Goal: Communication & Community: Answer question/provide support

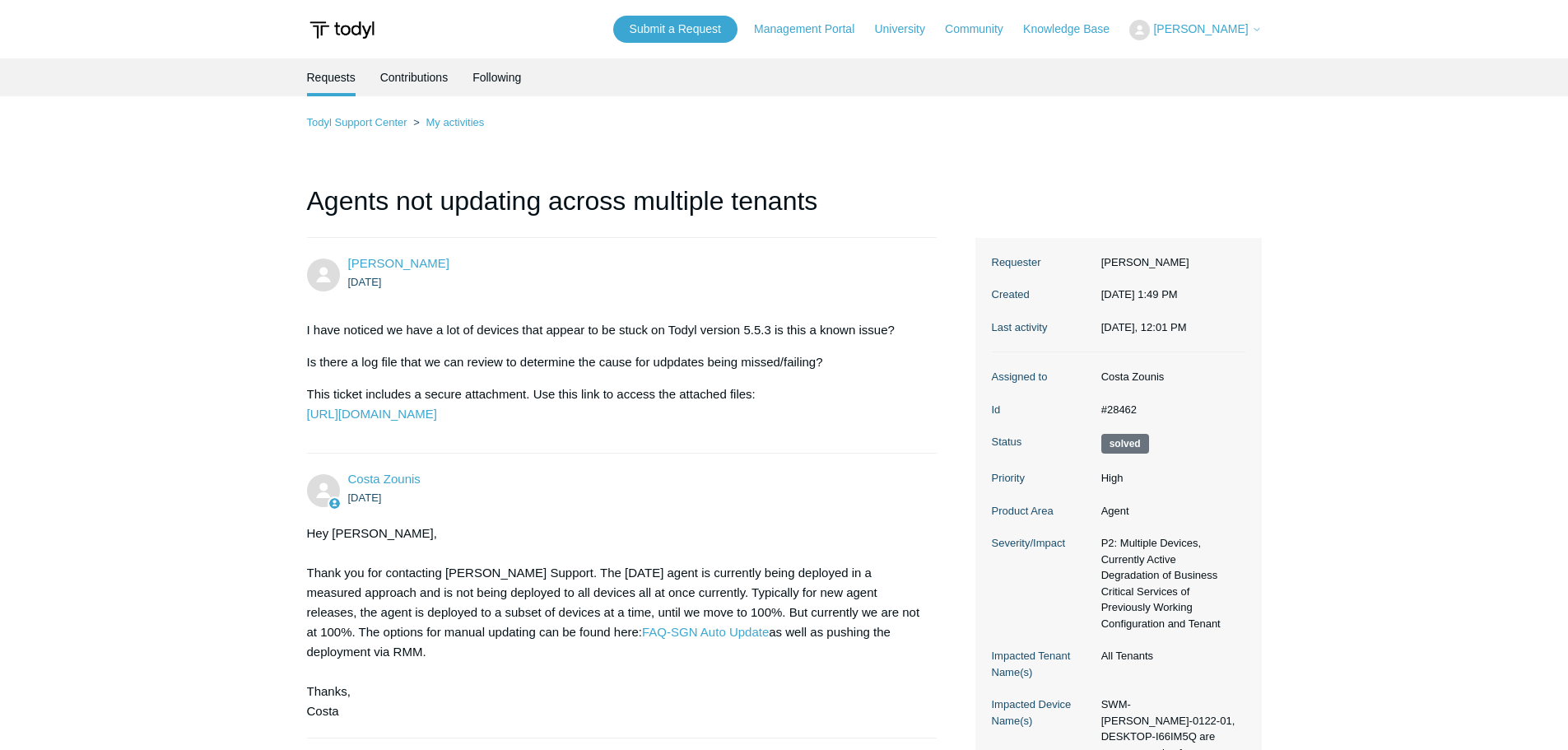
scroll to position [734, 0]
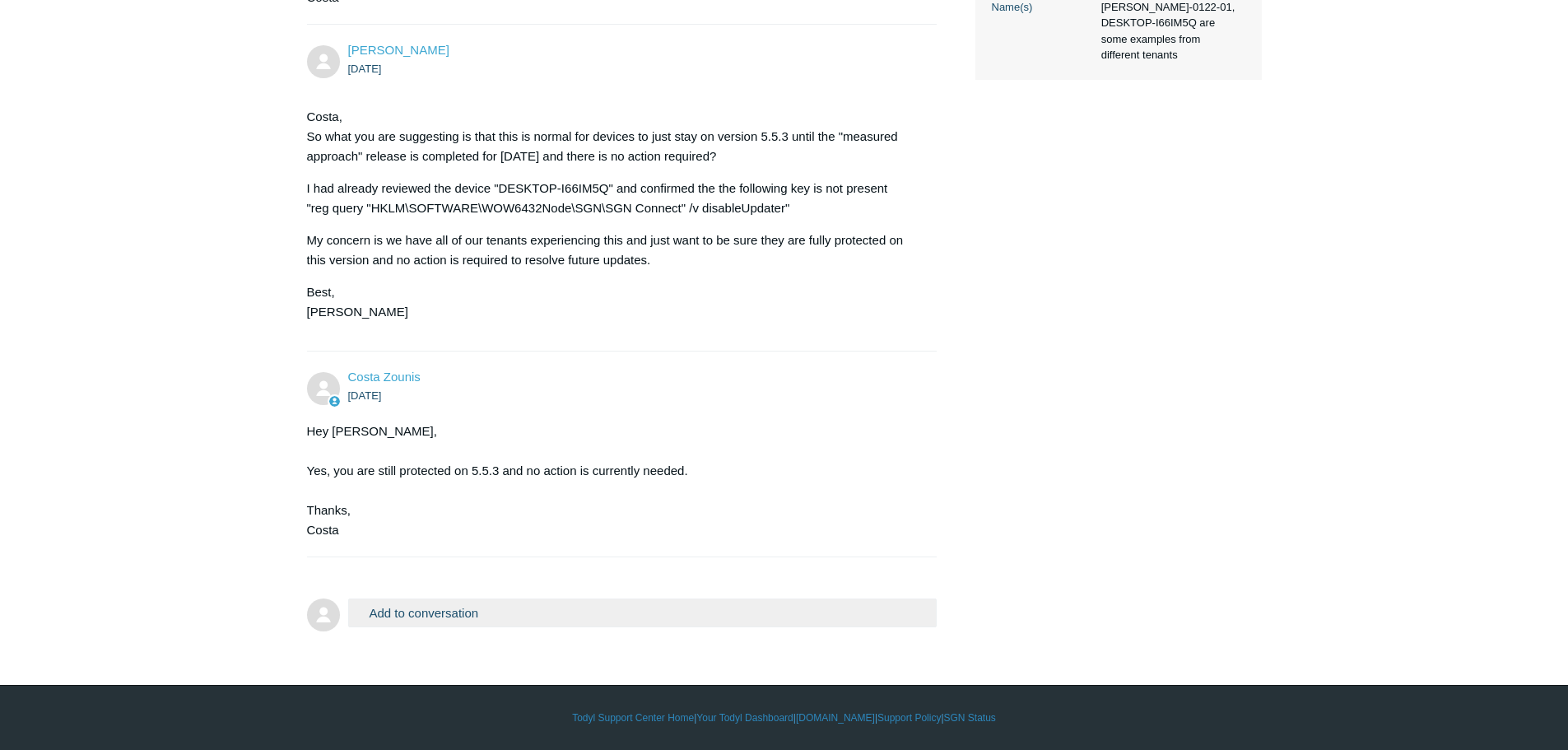
click at [678, 136] on p "[PERSON_NAME], So what you are suggesting is that this is normal for devices to…" at bounding box center [614, 136] width 614 height 59
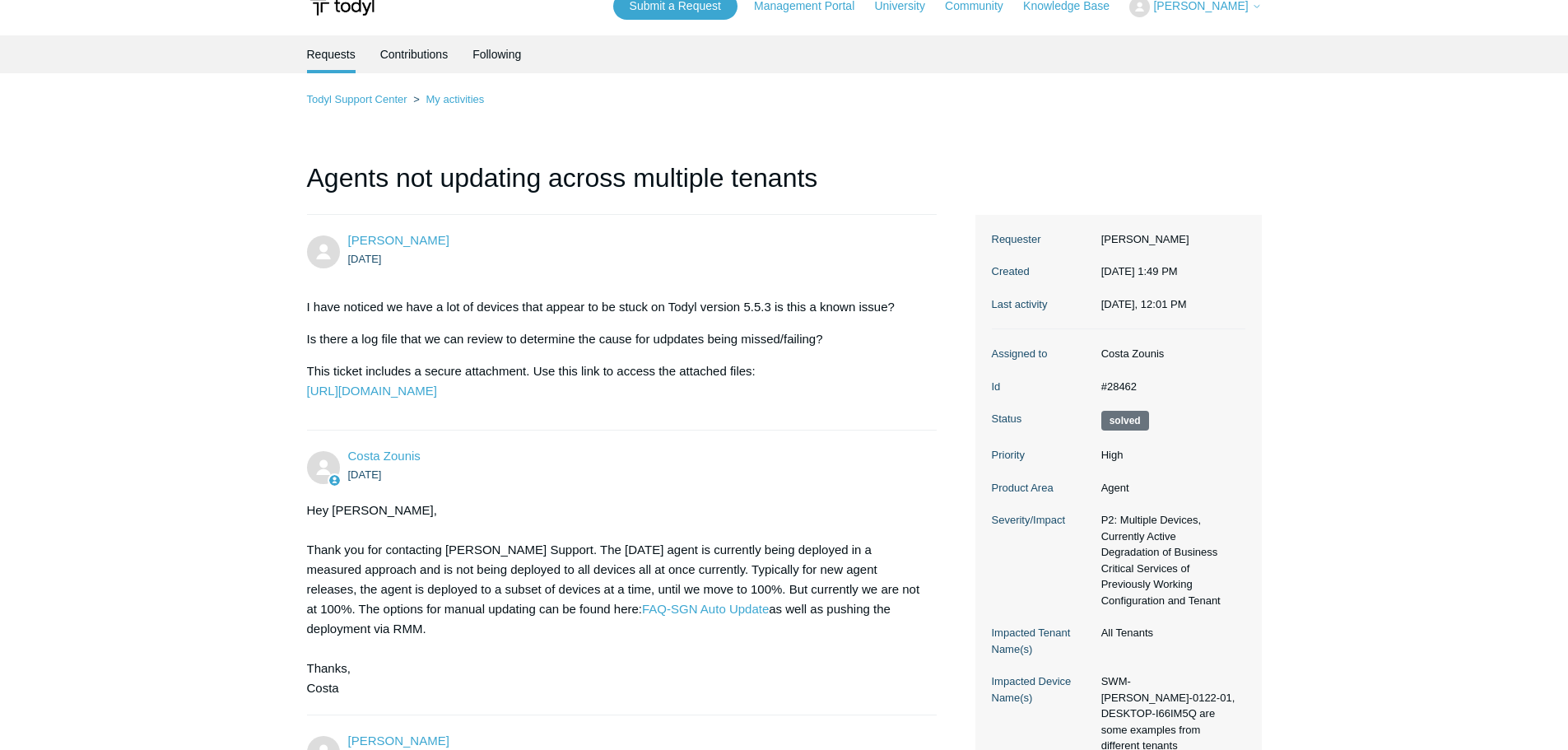
scroll to position [0, 0]
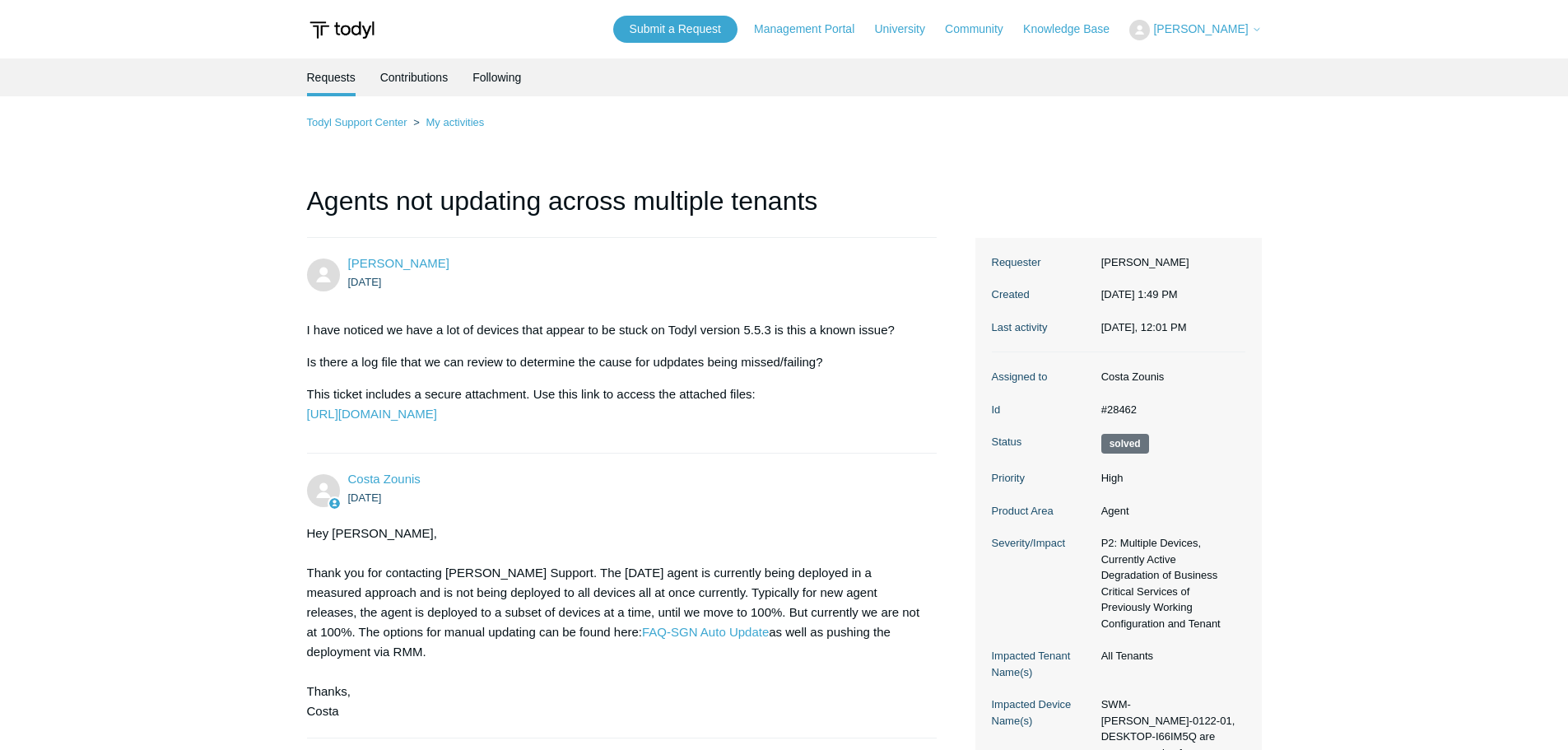
click at [301, 84] on div "Requests Contributions Following" at bounding box center [784, 78] width 1568 height 38
click at [343, 81] on li "Requests" at bounding box center [331, 78] width 48 height 38
click at [392, 124] on link "Todyl Support Center" at bounding box center [357, 122] width 100 height 12
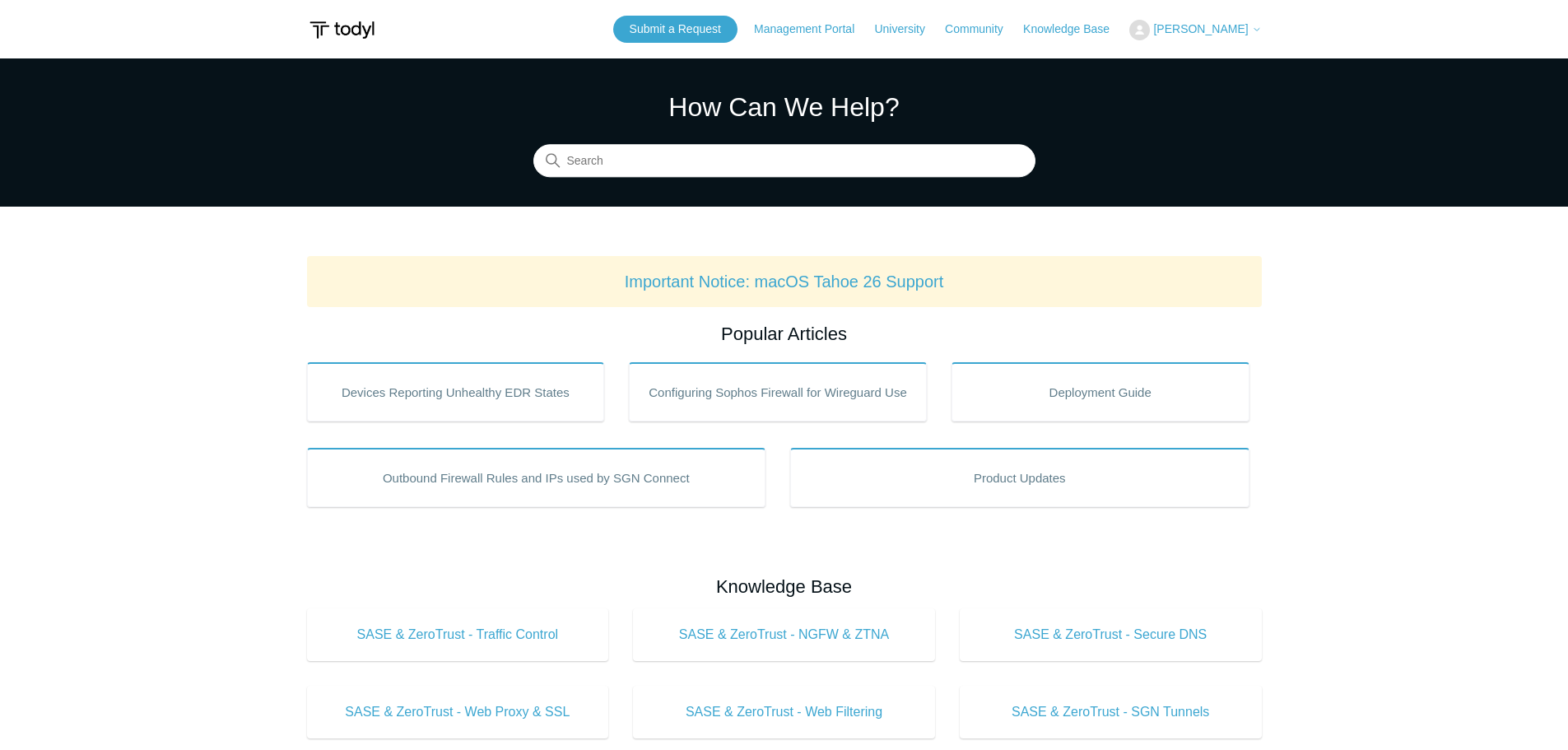
click at [1242, 25] on span "[PERSON_NAME]" at bounding box center [1201, 28] width 95 height 13
click at [1239, 59] on link "My Support Requests" at bounding box center [1210, 64] width 160 height 28
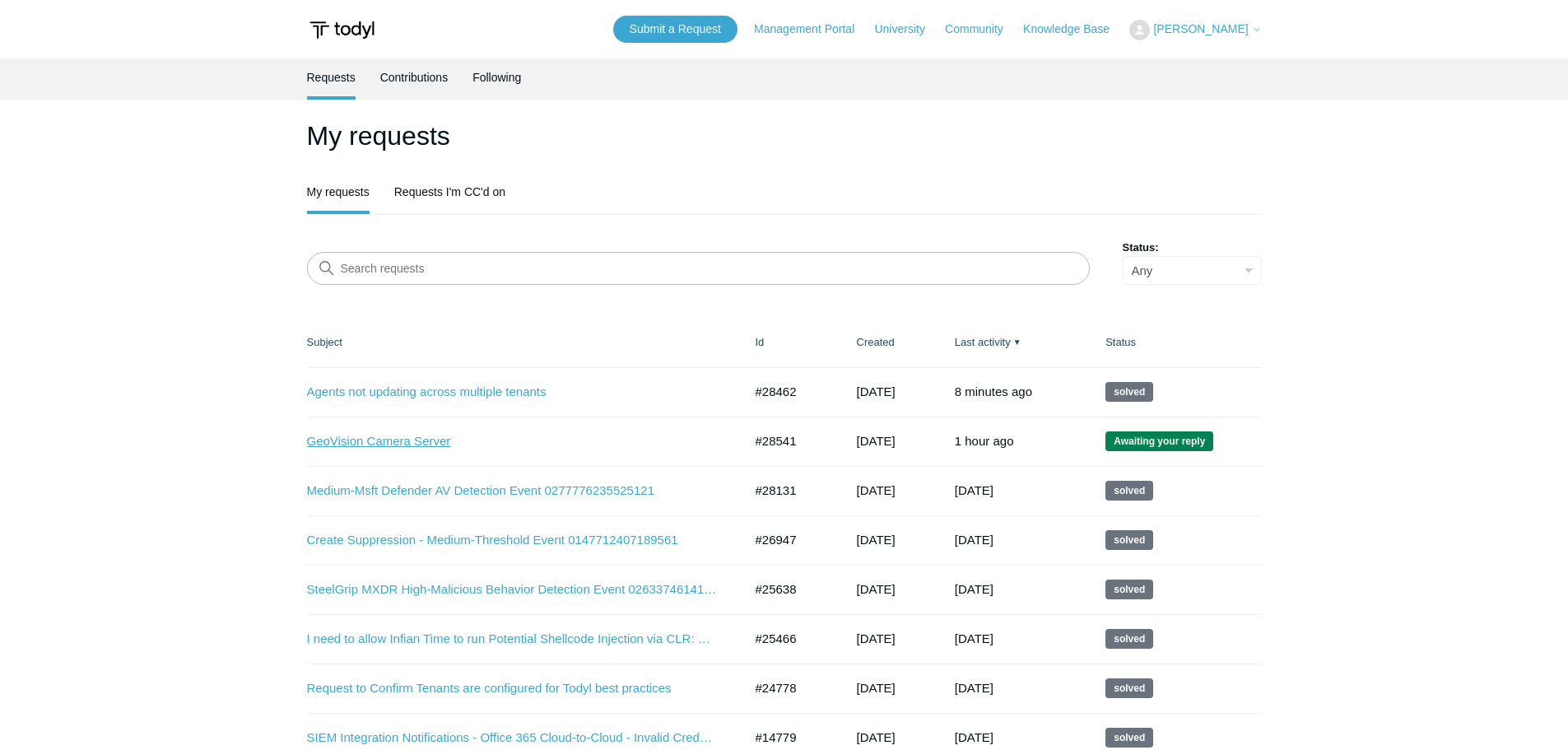
click at [384, 444] on link "GeoVision Camera Server" at bounding box center [512, 441] width 411 height 19
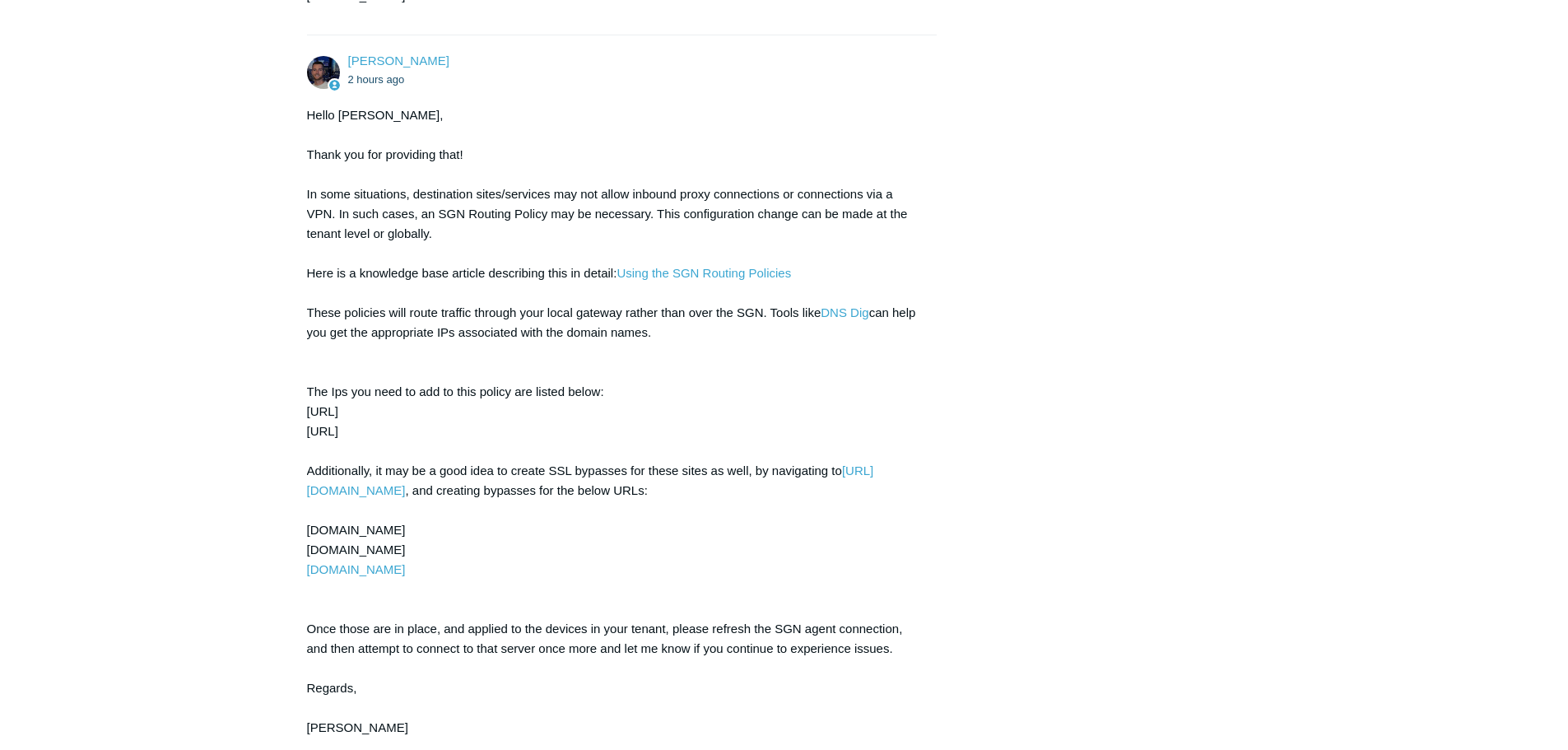
scroll to position [2326, 0]
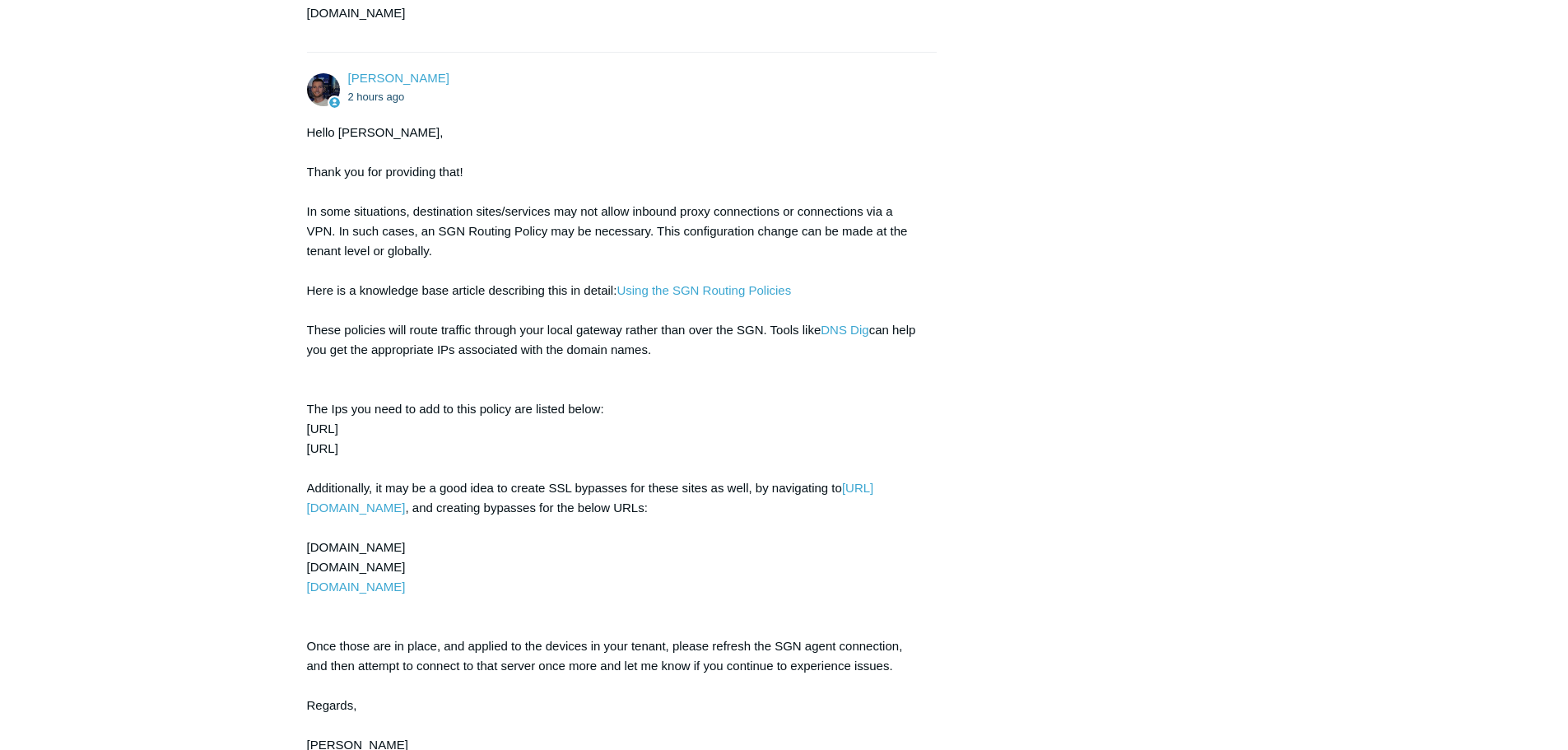
drag, startPoint x: 709, startPoint y: 272, endPoint x: 359, endPoint y: 283, distance: 350.2
click at [359, 283] on div "Hello John, Thank you for providing that! In some situations, destination sites…" at bounding box center [614, 438] width 614 height 632
drag, startPoint x: 805, startPoint y: 270, endPoint x: 622, endPoint y: 269, distance: 183.0
click at [622, 269] on div "Hello John, Thank you for providing that! In some situations, destination sites…" at bounding box center [614, 438] width 614 height 632
drag, startPoint x: 552, startPoint y: 465, endPoint x: 627, endPoint y: 474, distance: 75.5
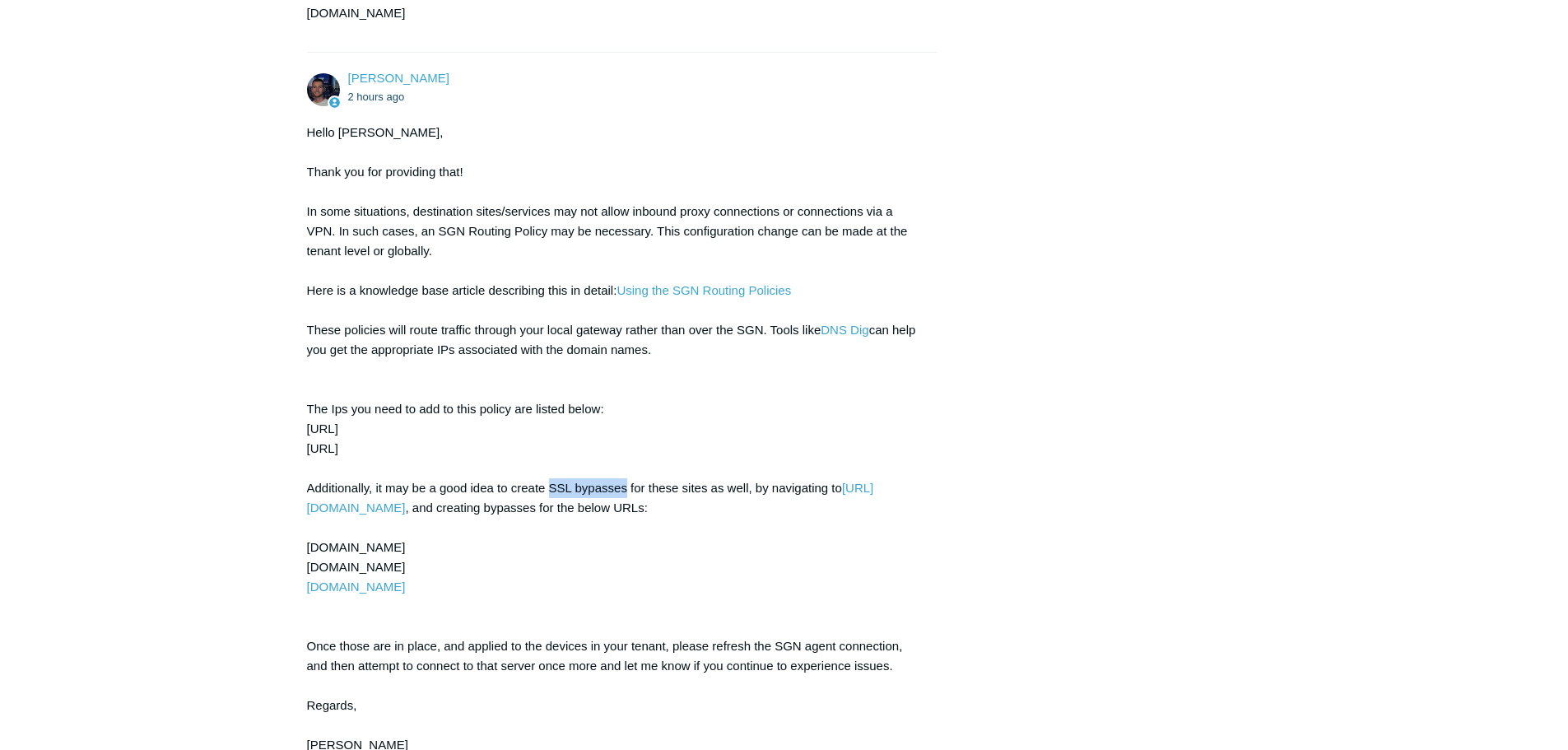
click at [627, 474] on div "Hello John, Thank you for providing that! In some situations, destination sites…" at bounding box center [614, 438] width 614 height 632
copy div "SSL bypasses"
drag, startPoint x: 644, startPoint y: 554, endPoint x: 619, endPoint y: 544, distance: 26.9
click at [642, 554] on div "Hello John, Thank you for providing that! In some situations, destination sites…" at bounding box center [614, 438] width 614 height 632
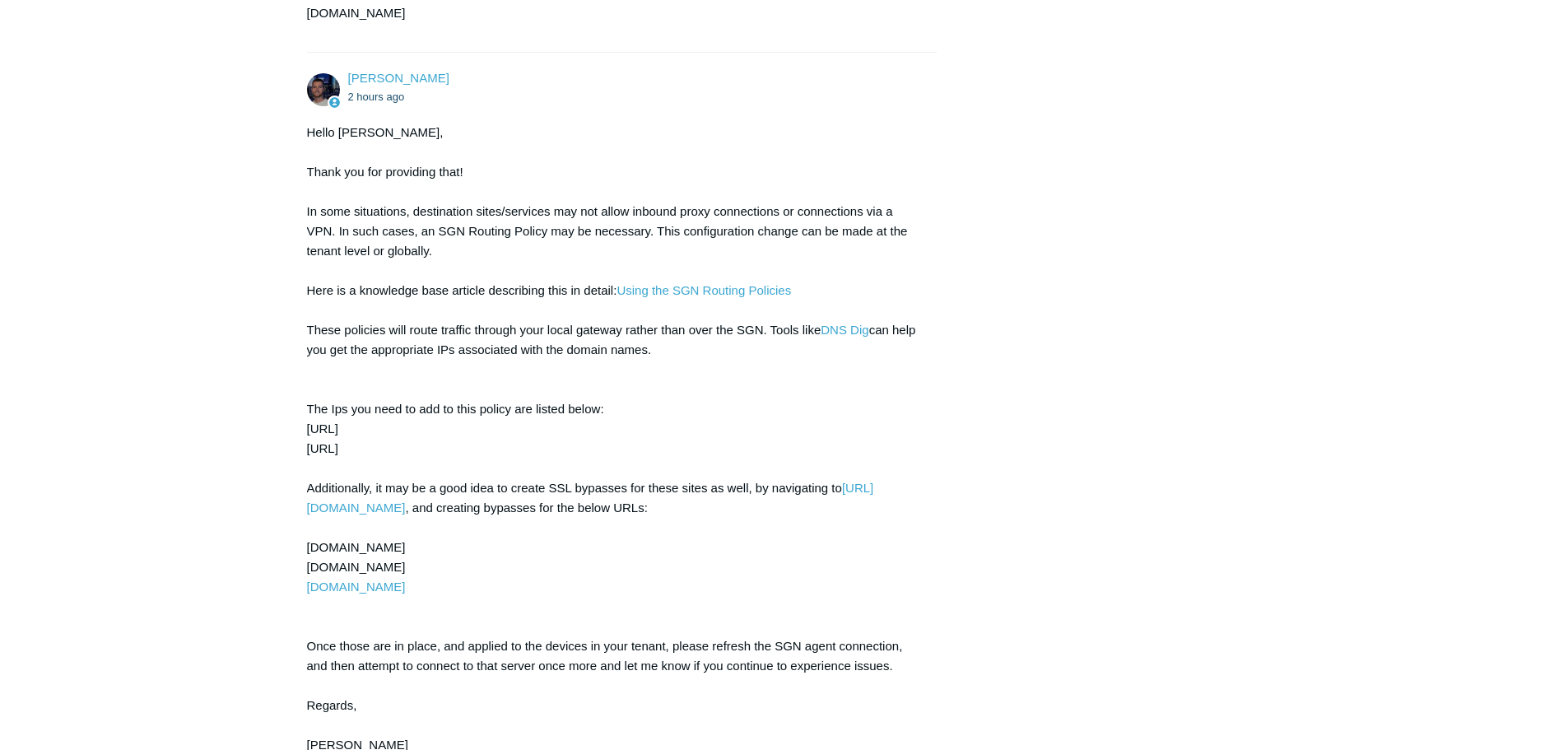
drag, startPoint x: 397, startPoint y: 430, endPoint x: 304, endPoint y: 404, distance: 96.6
copy div "66.228.50.205/32 45.79.0.4/32"
click at [445, 441] on div "Hello John, Thank you for providing that! In some situations, destination sites…" at bounding box center [614, 438] width 614 height 632
drag, startPoint x: 688, startPoint y: 466, endPoint x: 820, endPoint y: 473, distance: 132.2
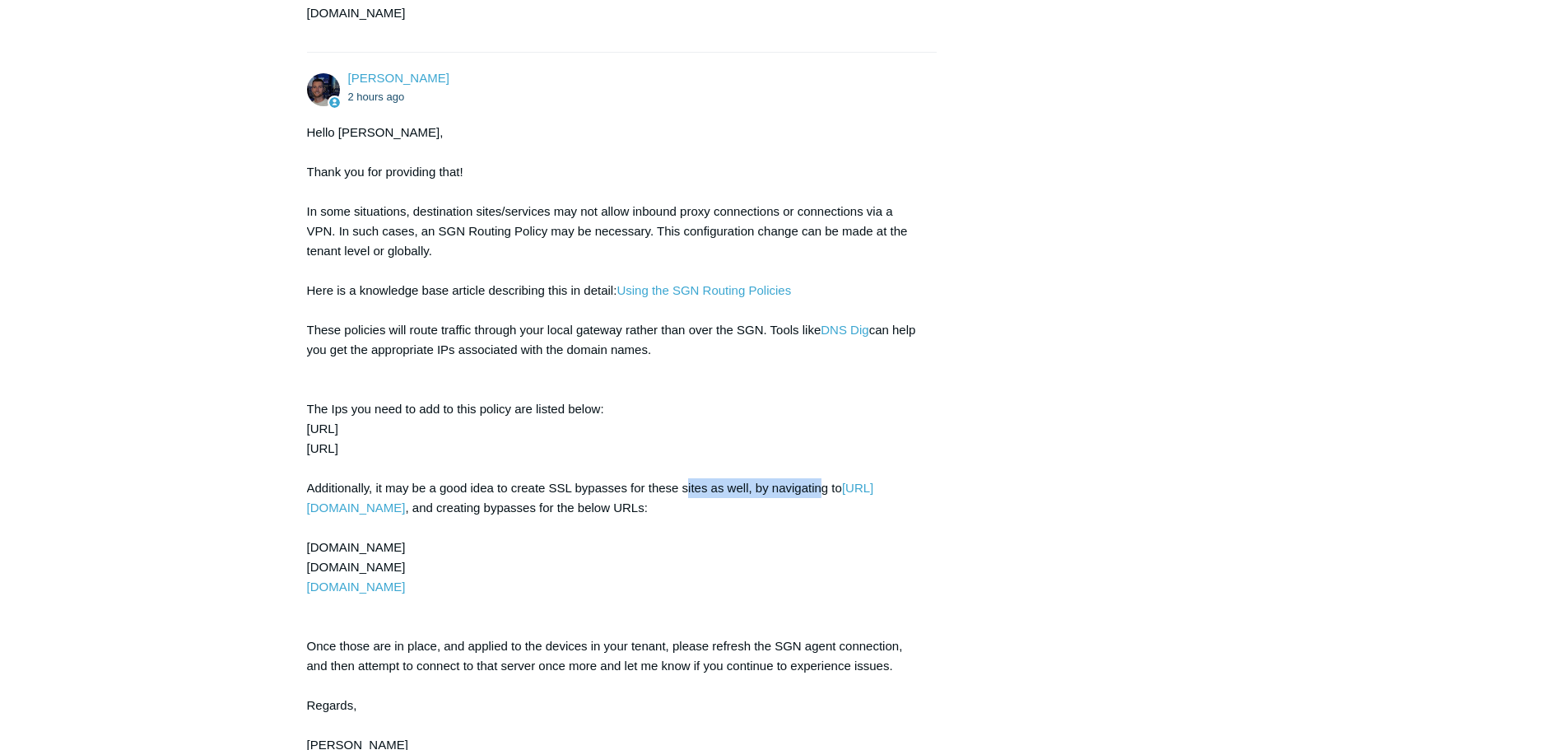
click at [820, 473] on div "Hello John, Thank you for providing that! In some situations, destination sites…" at bounding box center [614, 438] width 614 height 632
drag, startPoint x: 416, startPoint y: 427, endPoint x: 306, endPoint y: 411, distance: 111.2
click at [307, 411] on div "Hello John, Thank you for providing that! In some situations, destination sites…" at bounding box center [614, 438] width 614 height 632
copy div "66.228.50.205/32 45.79.0.4/32"
drag, startPoint x: 387, startPoint y: 528, endPoint x: 301, endPoint y: 518, distance: 86.6
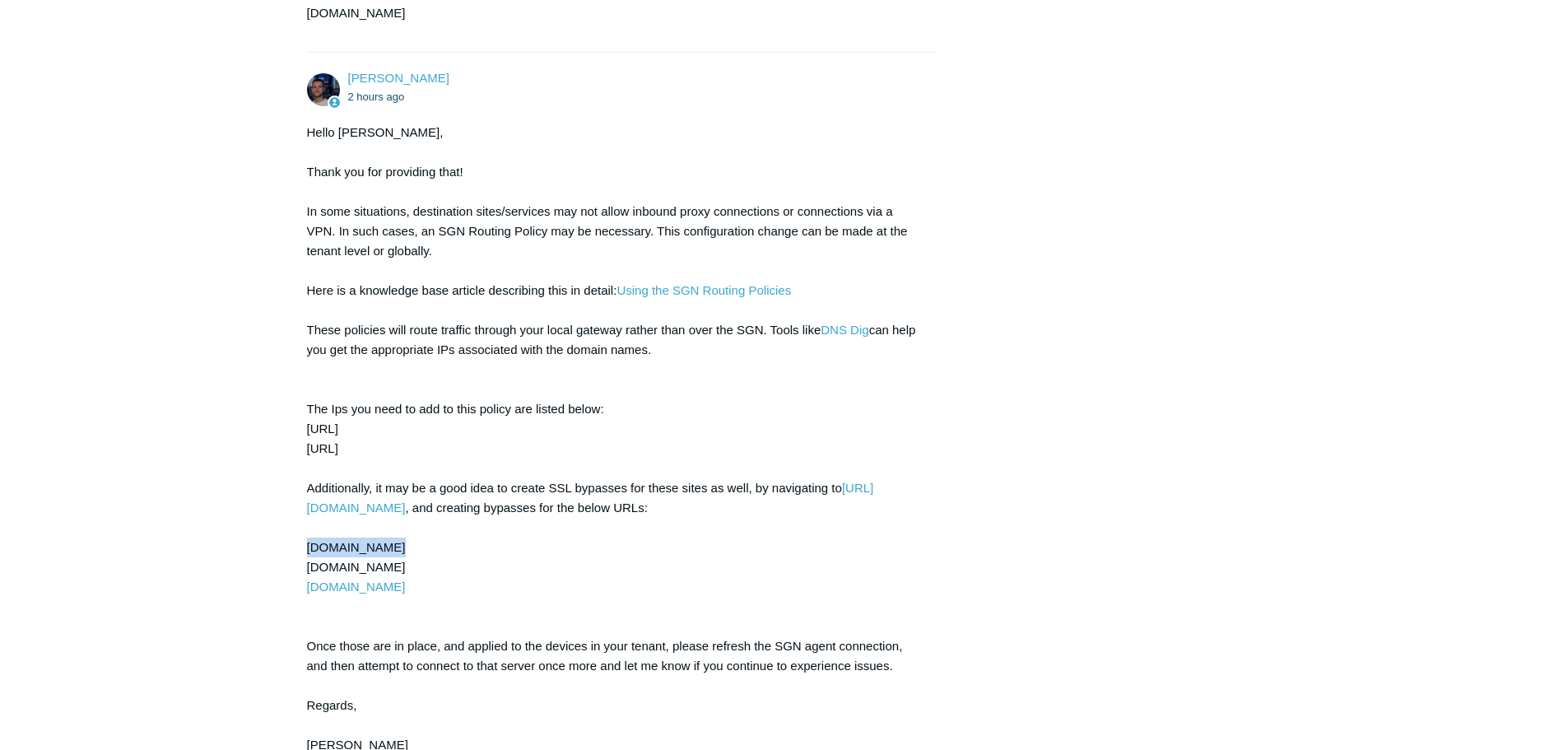
copy div "gvaicloud.com"
click at [465, 547] on div "Hello John, Thank you for providing that! In some situations, destination sites…" at bounding box center [614, 438] width 614 height 632
drag, startPoint x: 405, startPoint y: 547, endPoint x: 292, endPoint y: 545, distance: 113.0
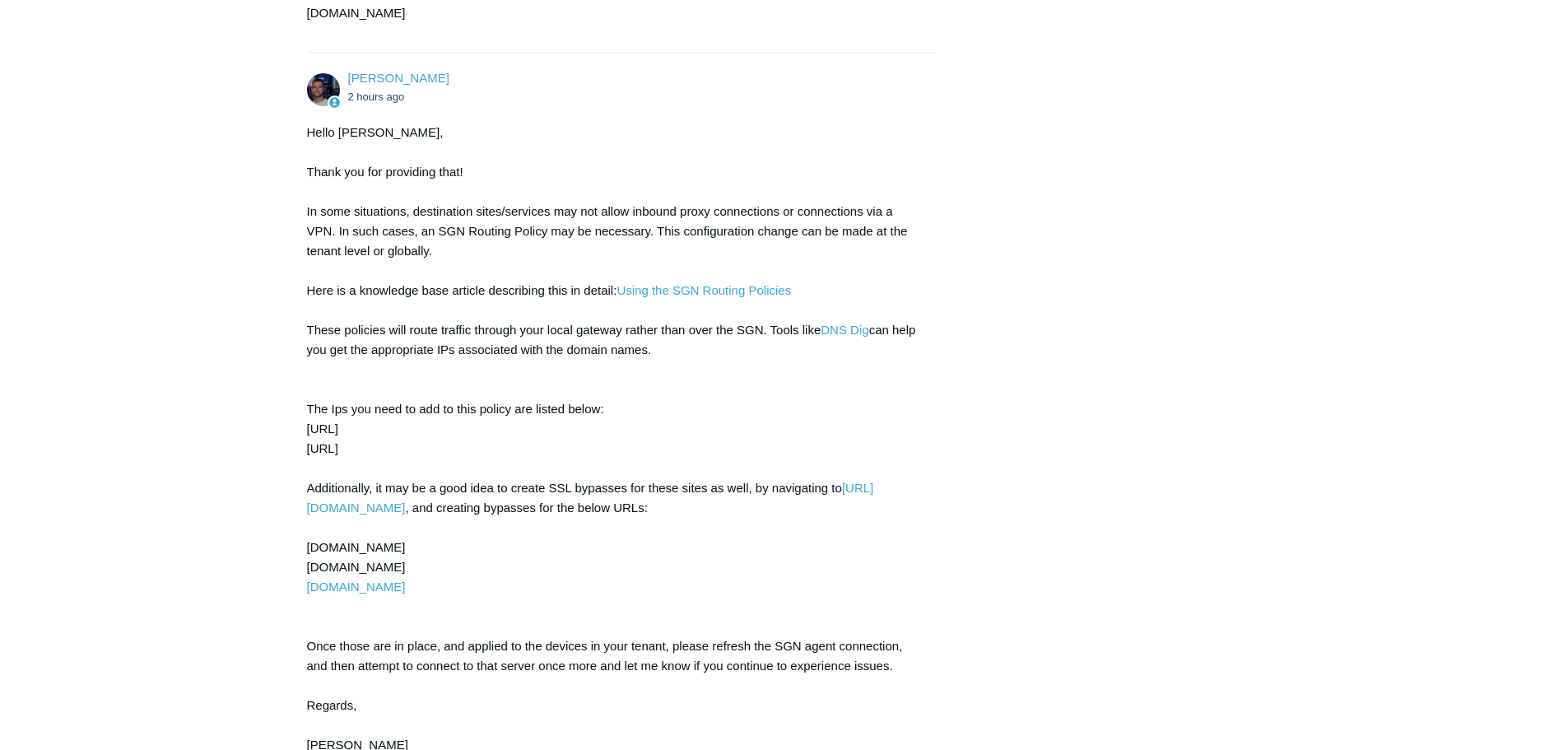
copy div "ccrelay.mygvcloud.com"
drag, startPoint x: 493, startPoint y: 591, endPoint x: 489, endPoint y: 580, distance: 11.7
click at [492, 590] on div "Hello John, Thank you for providing that! In some situations, destination sites…" at bounding box center [614, 438] width 614 height 632
drag, startPoint x: 481, startPoint y: 571, endPoint x: 308, endPoint y: 572, distance: 173.0
click at [308, 572] on div "Hello John, Thank you for providing that! In some situations, destination sites…" at bounding box center [614, 438] width 614 height 632
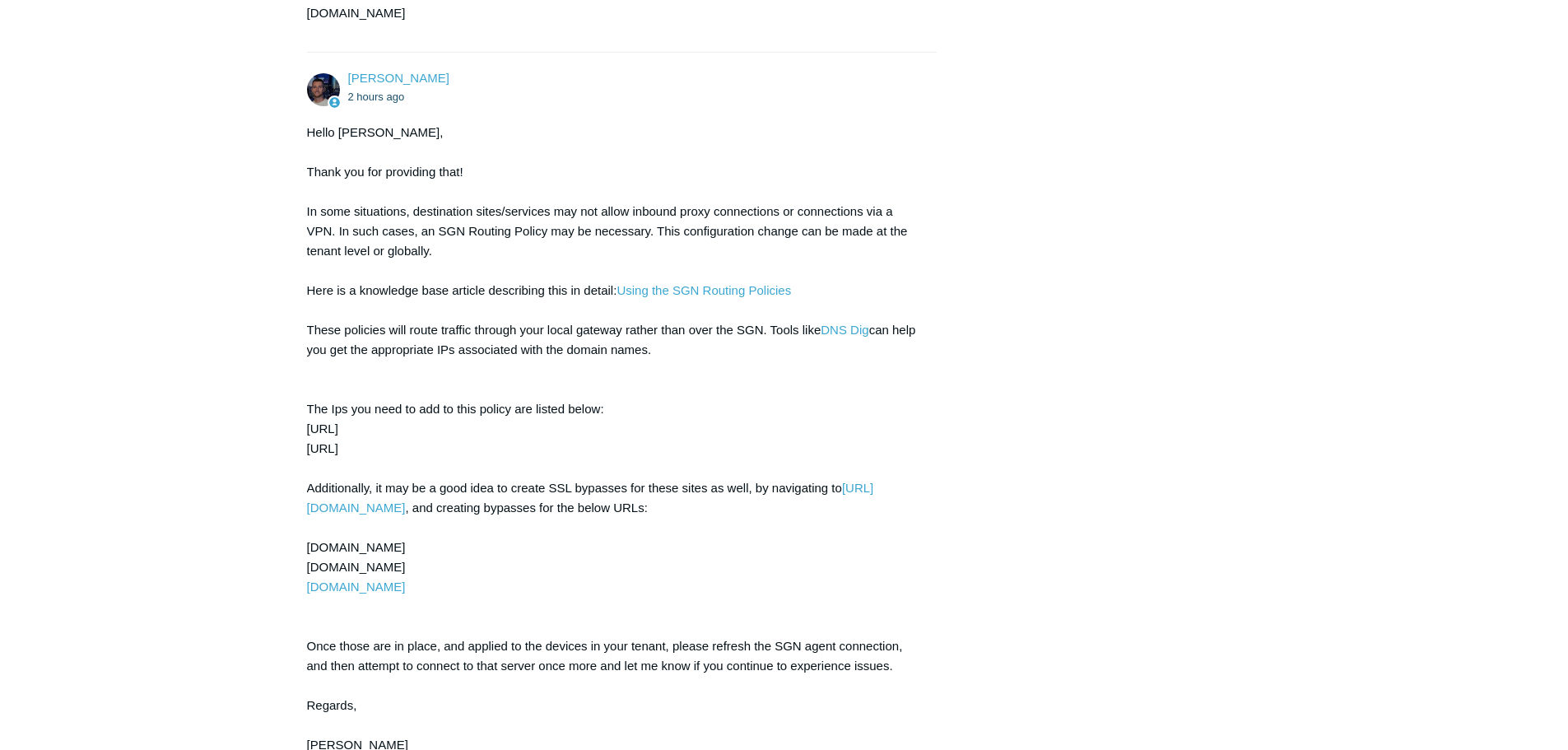
copy link "relay.vsm.mygvcloud.com"
click at [522, 567] on div "Hello John, Thank you for providing that! In some situations, destination sites…" at bounding box center [614, 438] width 614 height 632
click at [406, 579] on link "relay.vsm.mygvcloud.com" at bounding box center [356, 586] width 99 height 14
drag, startPoint x: 486, startPoint y: 575, endPoint x: 305, endPoint y: 528, distance: 187.0
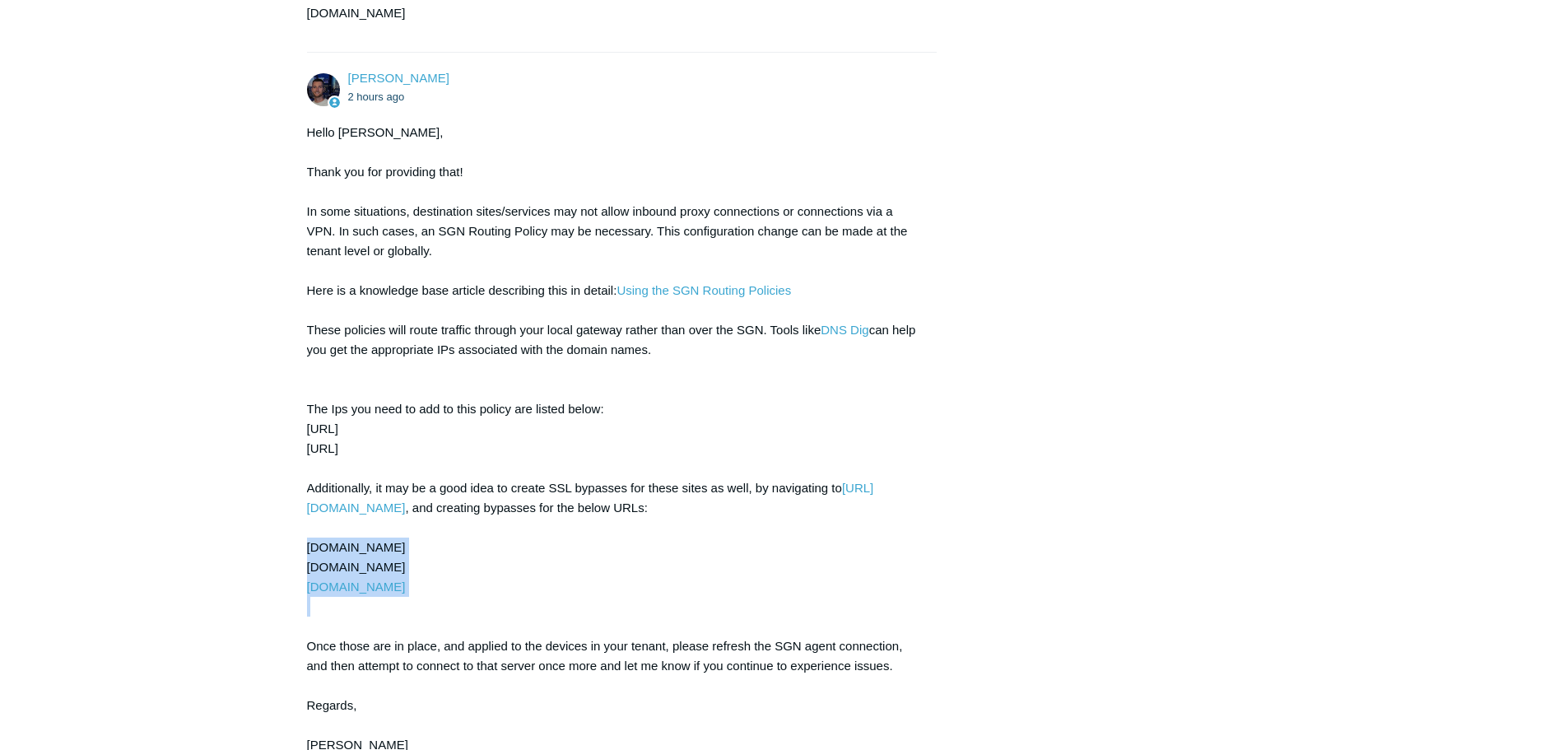
copy div "gvaicloud.com ccrelay.mygvcloud.com relay.vsm.mygvcloud.com"
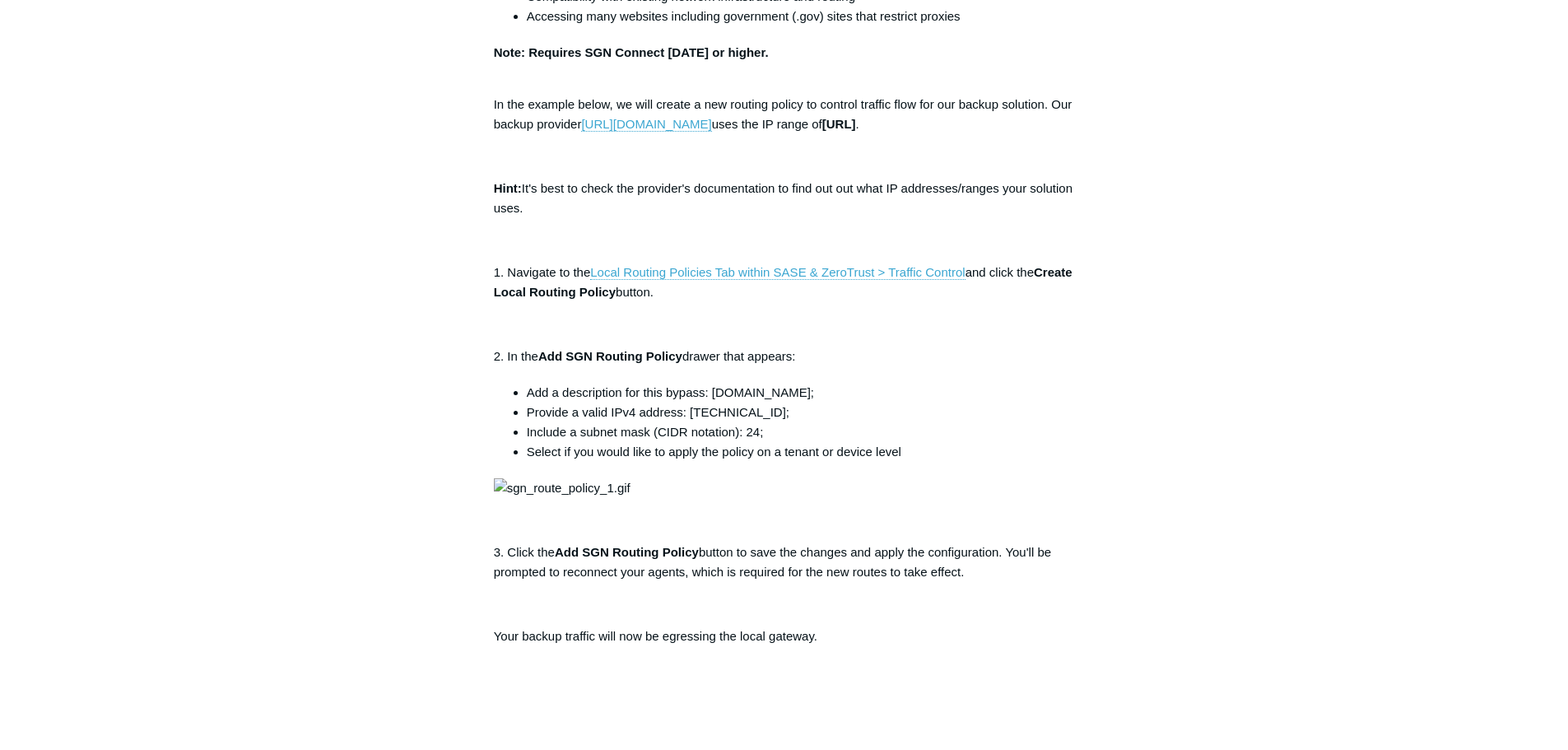
scroll to position [411, 0]
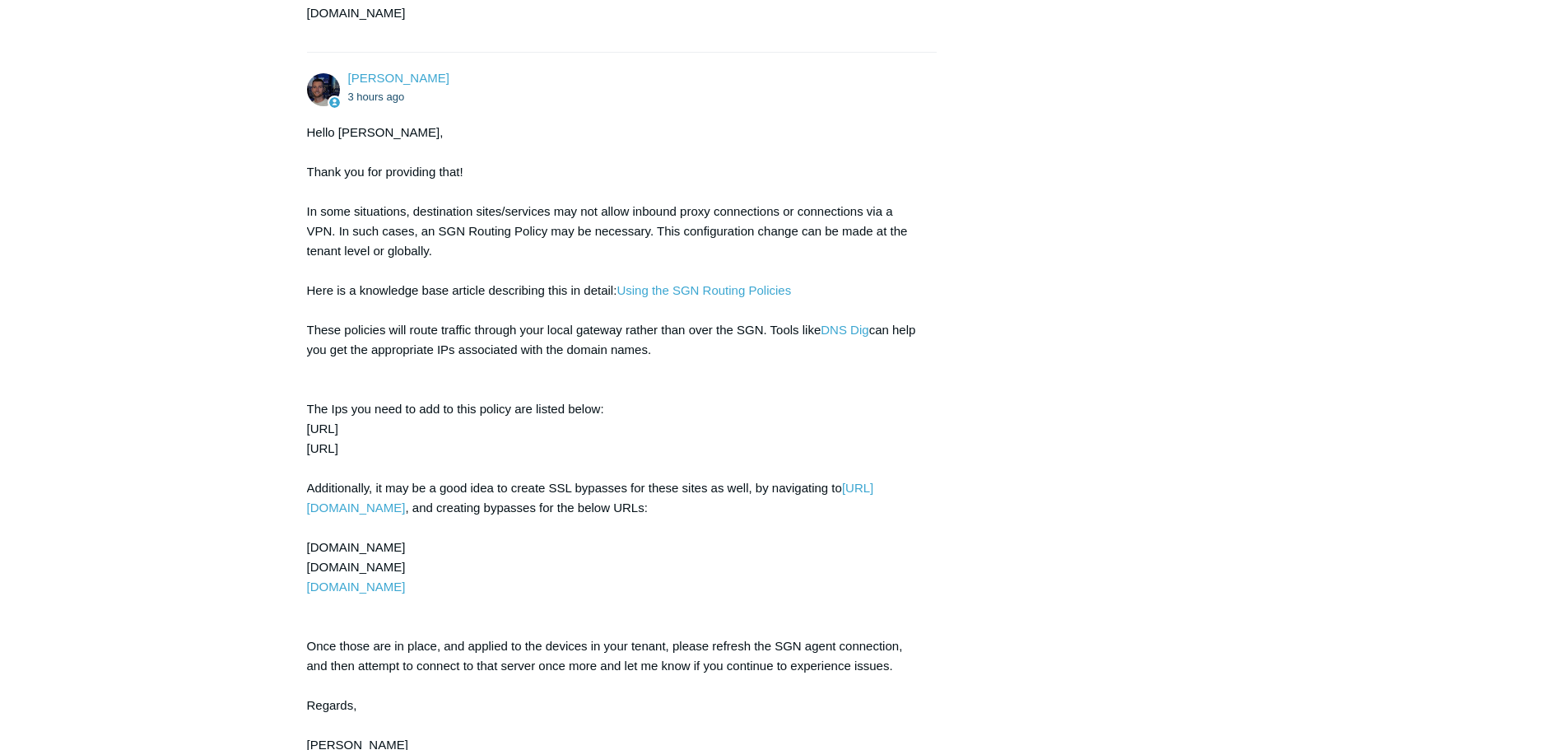
scroll to position [2409, 0]
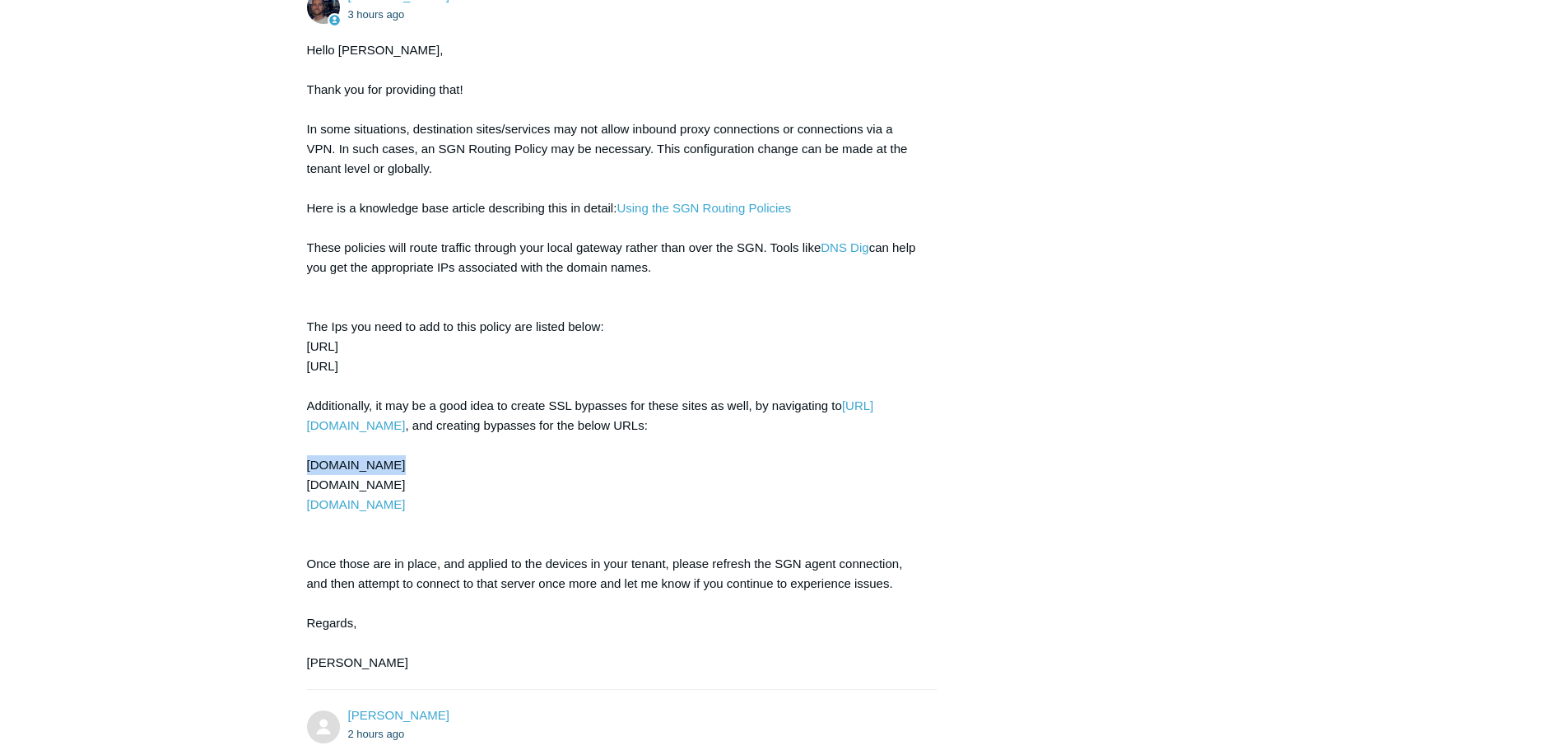
drag, startPoint x: 386, startPoint y: 449, endPoint x: 307, endPoint y: 448, distance: 79.0
click at [307, 448] on div "Hello [PERSON_NAME], Thank you for providing that! In some situations, destinat…" at bounding box center [614, 356] width 614 height 632
copy div "[DOMAIN_NAME]"
drag, startPoint x: 454, startPoint y: 467, endPoint x: 299, endPoint y: 468, distance: 155.0
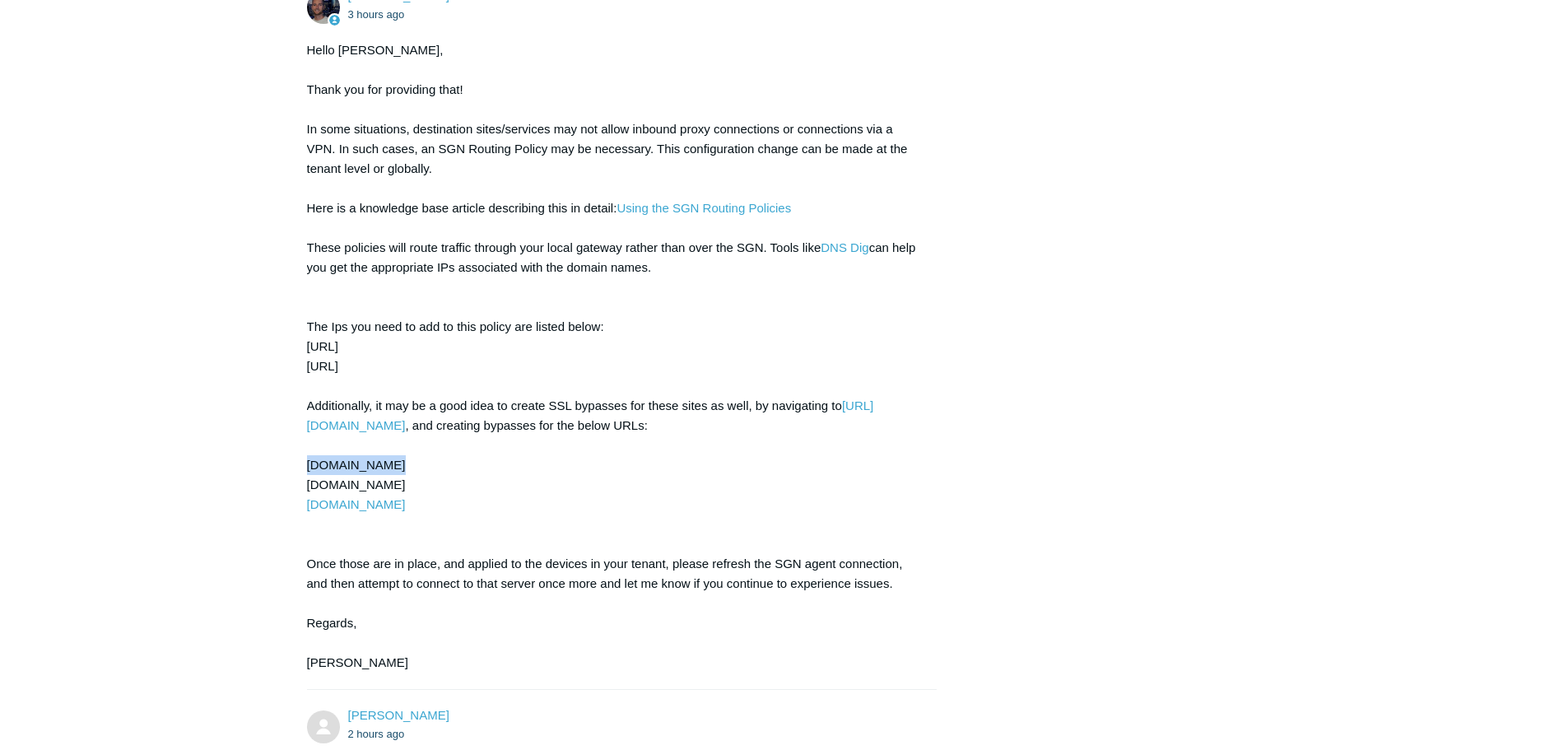
copy div "[DOMAIN_NAME]"
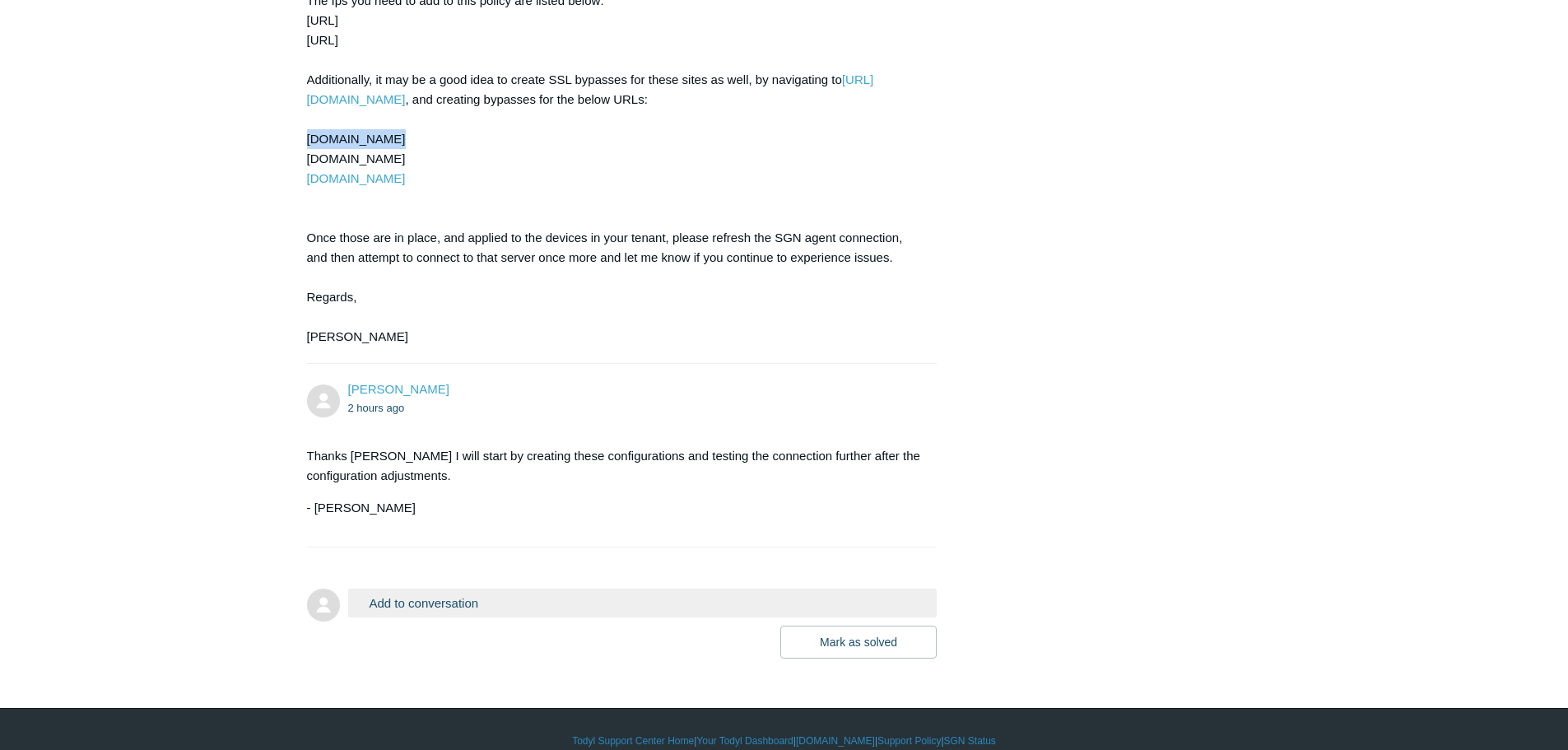
scroll to position [2738, 0]
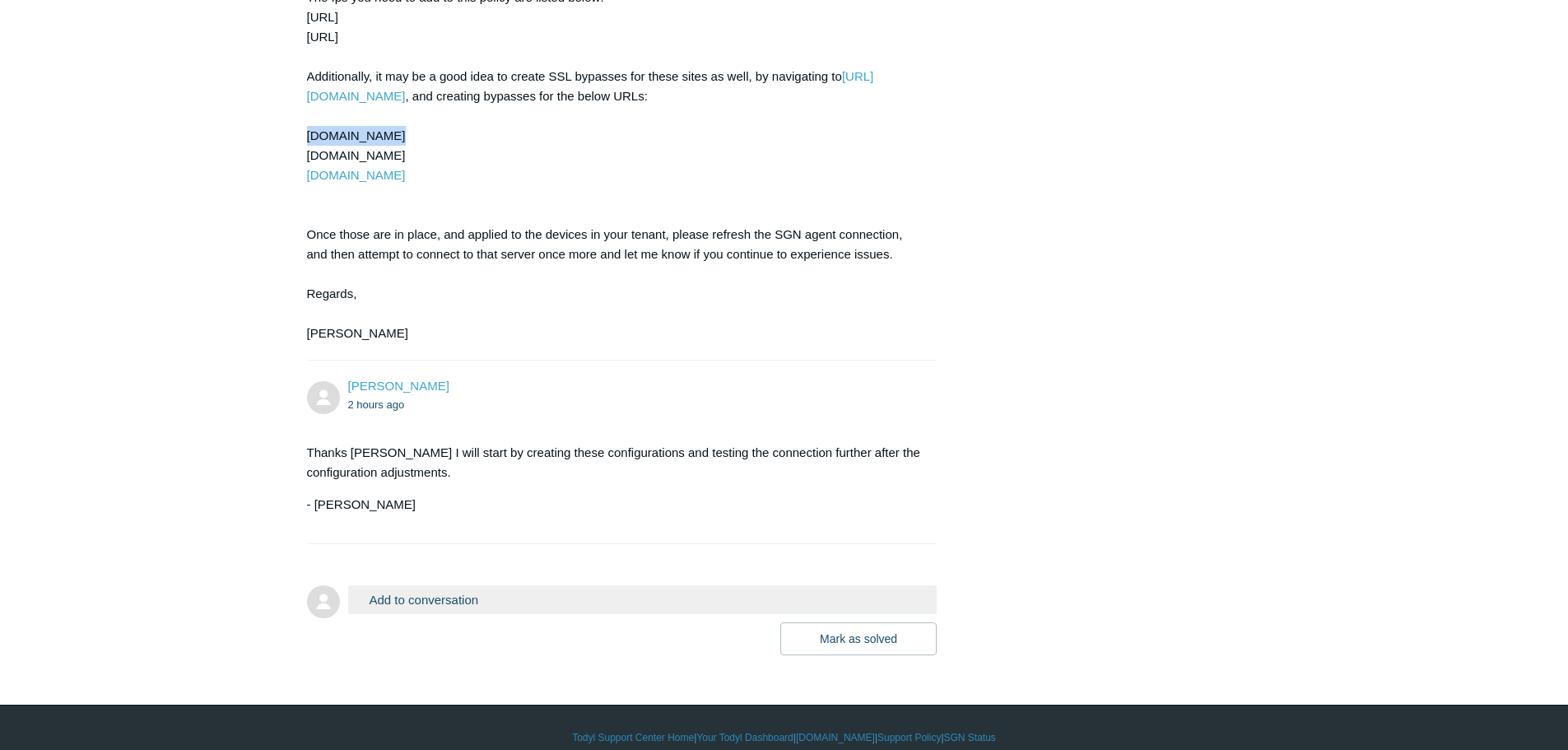
click at [649, 585] on button "Add to conversation" at bounding box center [643, 599] width 590 height 28
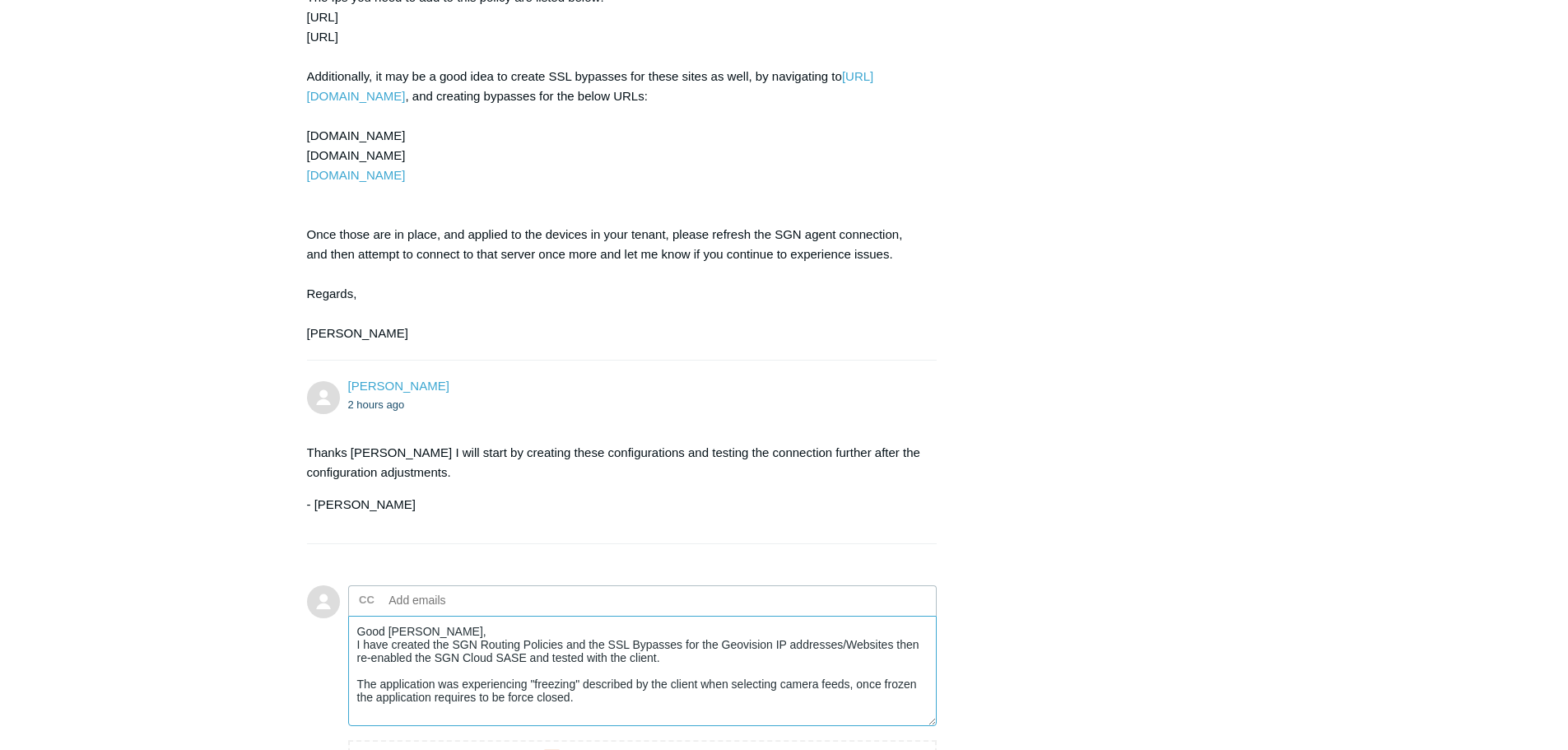
click at [747, 624] on textarea "Good Afternoon Connor, I have created the SGN Routing Policies and the SSL Bypa…" at bounding box center [643, 671] width 590 height 111
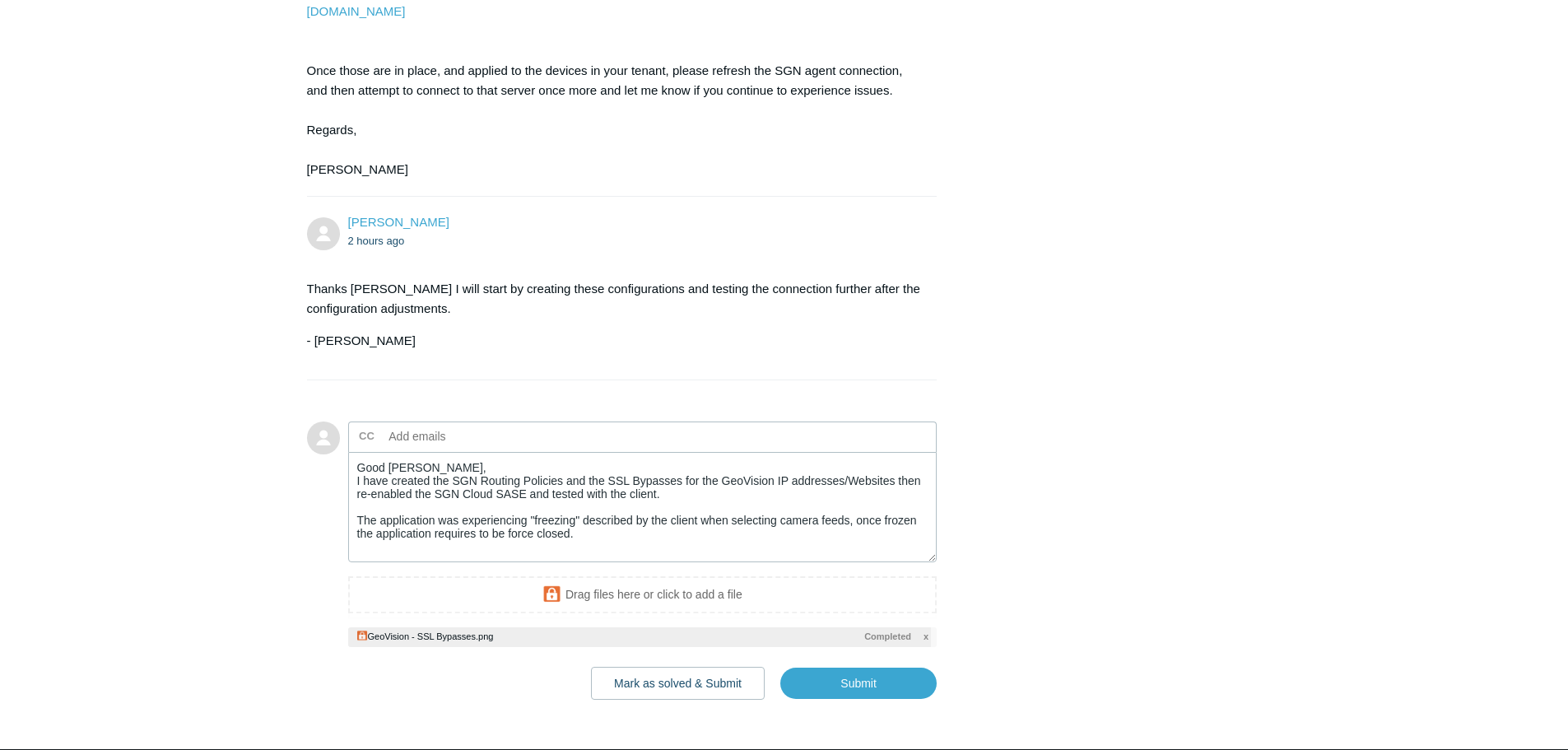
scroll to position [2903, 0]
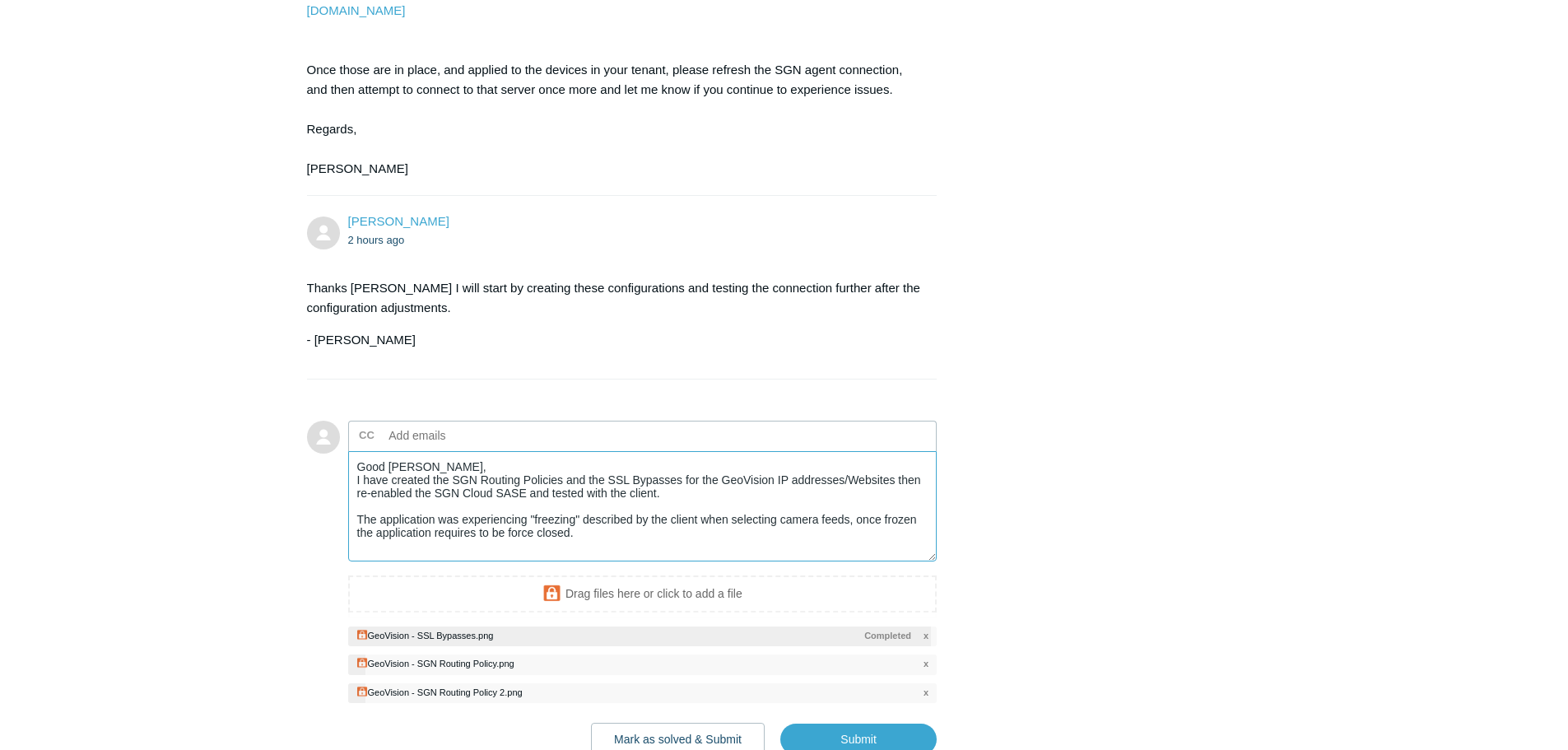
click at [606, 517] on textarea "Good Afternoon Connor, I have created the SGN Routing Policies and the SSL Bypa…" at bounding box center [643, 506] width 590 height 111
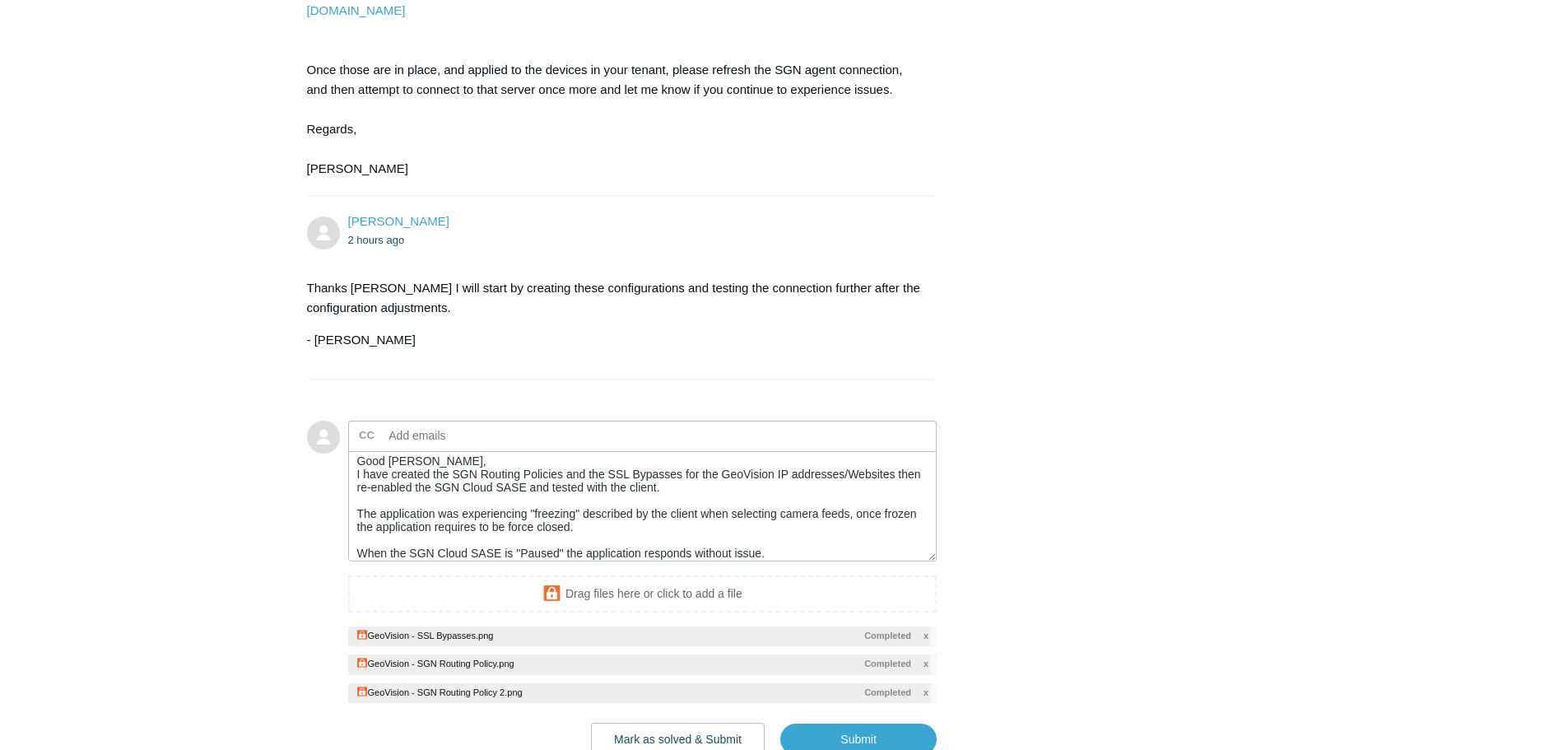
click at [840, 711] on span "Submit" at bounding box center [853, 733] width 169 height 44
click at [844, 723] on input "Submit" at bounding box center [858, 740] width 156 height 33
type textarea "Good Afternoon Connor, I have created the SGN Routing Policies and the SSL Bypa…"
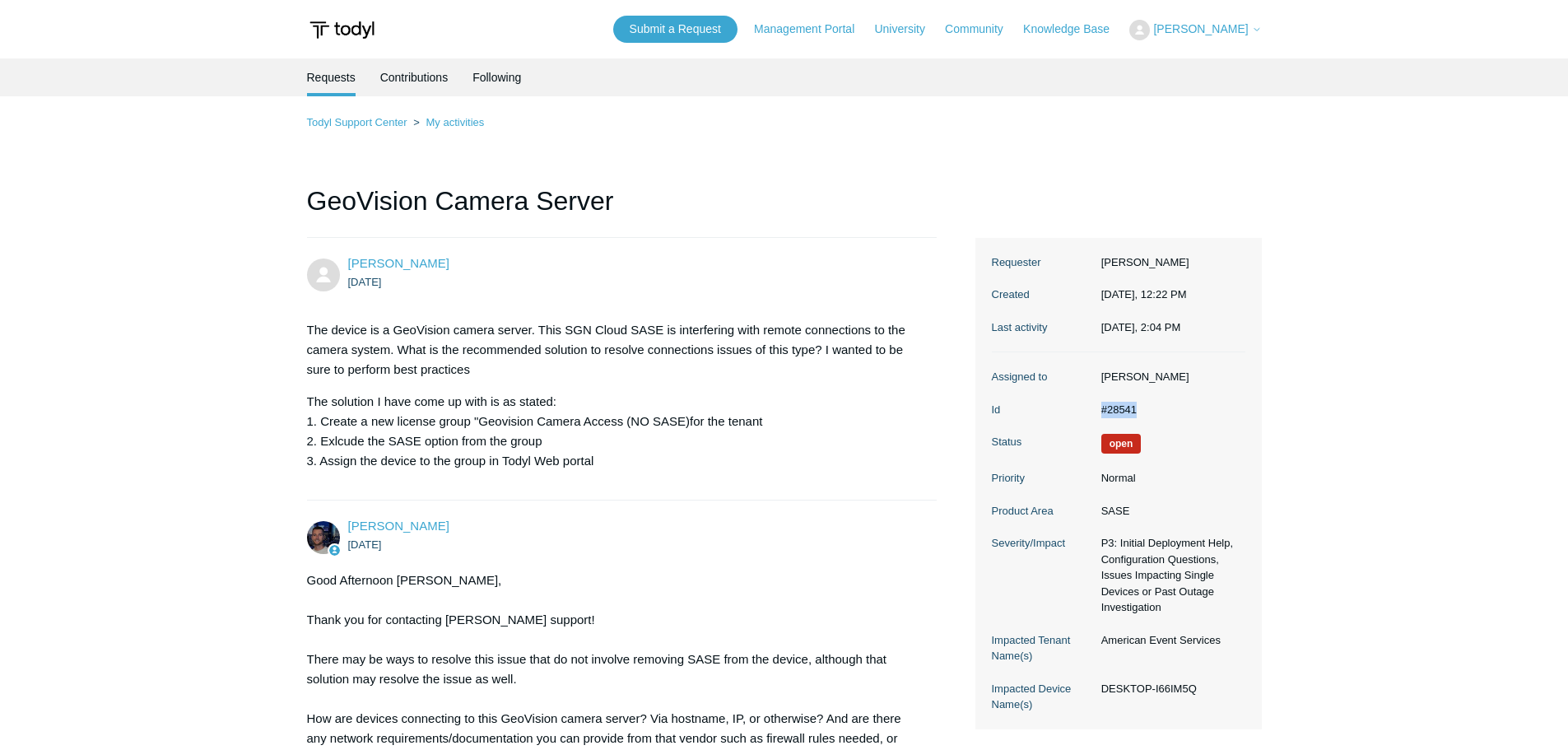
drag, startPoint x: 1139, startPoint y: 404, endPoint x: 1103, endPoint y: 409, distance: 36.3
click at [1103, 409] on dd "#28541" at bounding box center [1169, 409] width 153 height 16
copy dd "#28541"
